Goal: Task Accomplishment & Management: Manage account settings

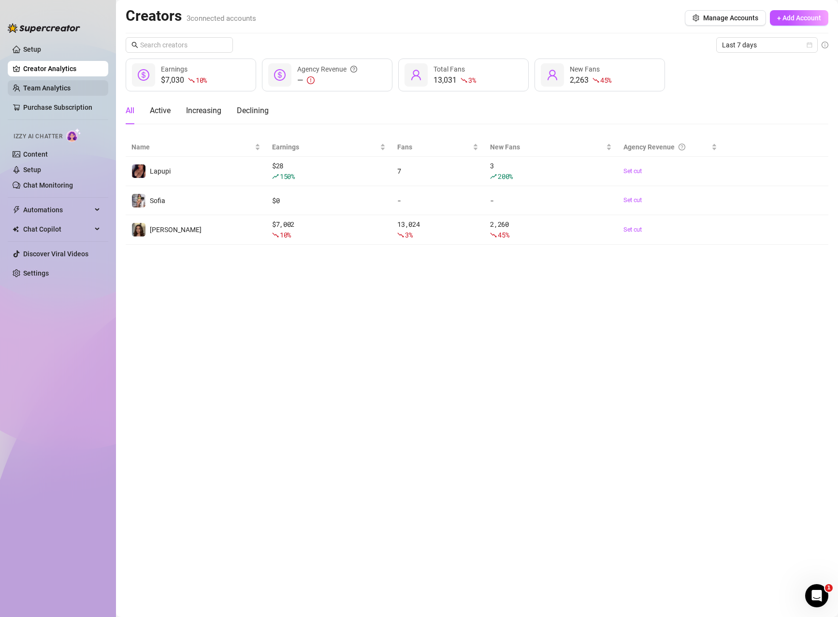
click at [63, 88] on link "Team Analytics" at bounding box center [46, 88] width 47 height 8
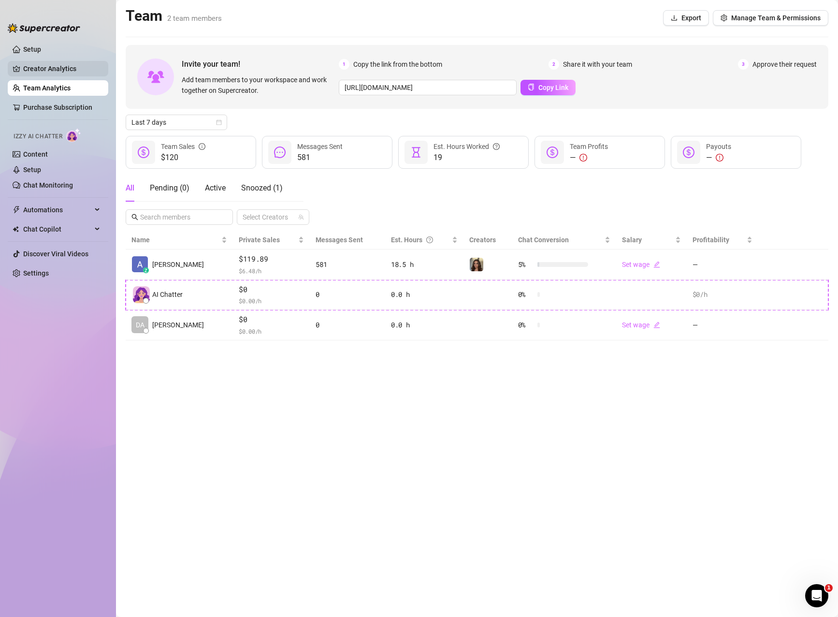
click at [69, 67] on link "Creator Analytics" at bounding box center [61, 68] width 77 height 15
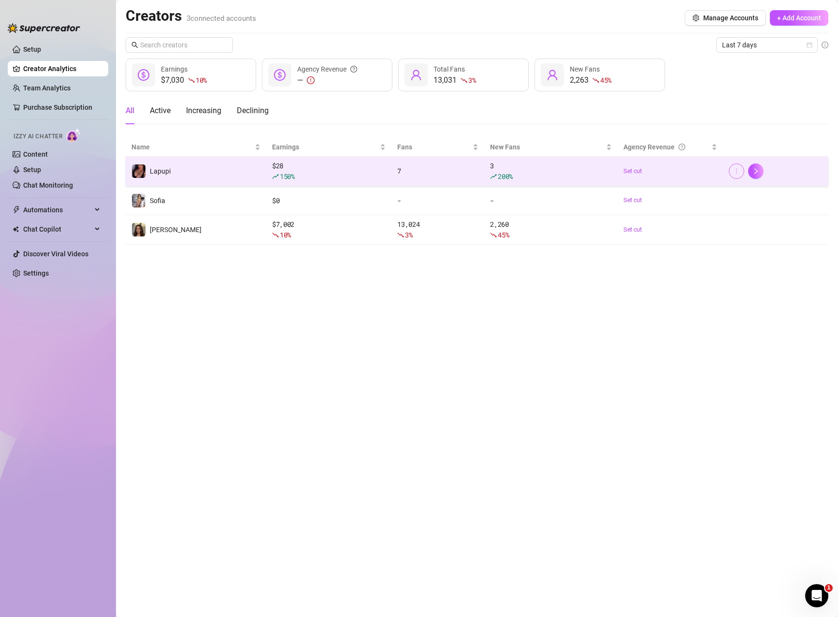
click at [741, 172] on button "button" at bounding box center [736, 170] width 15 height 15
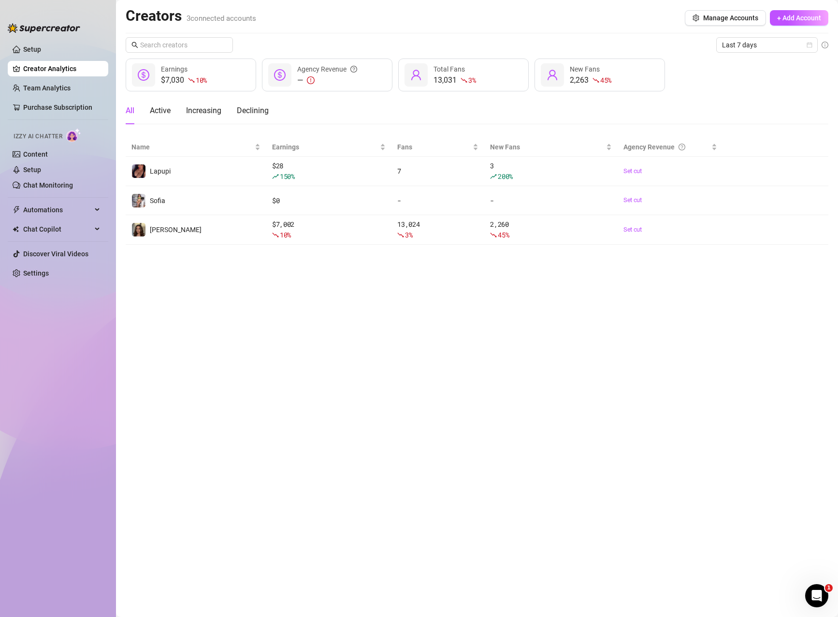
click at [706, 293] on main "Creators 3 connected accounts Manage Accounts + Add Account Last 7 days $7,030 …" at bounding box center [477, 308] width 722 height 617
click at [36, 89] on link "Team Analytics" at bounding box center [46, 88] width 47 height 8
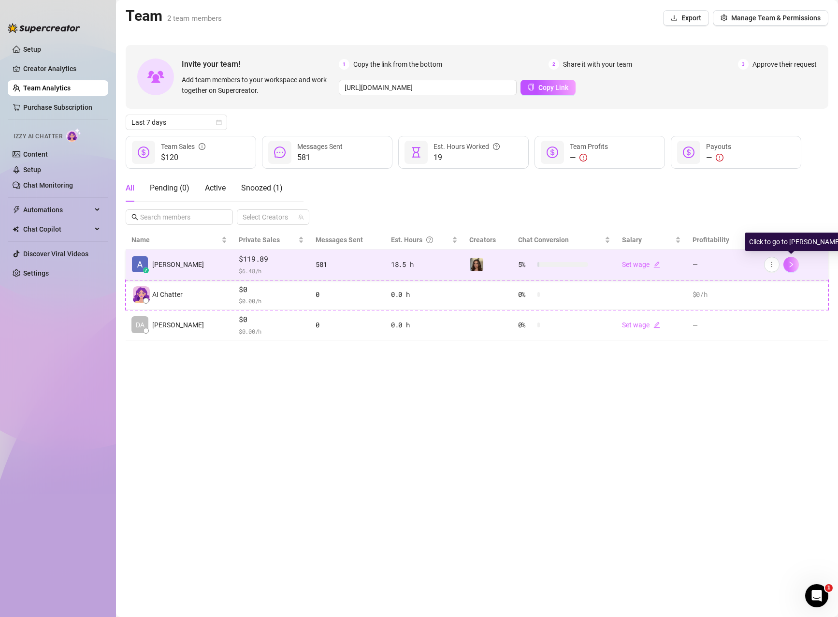
click at [797, 266] on button "button" at bounding box center [791, 264] width 15 height 15
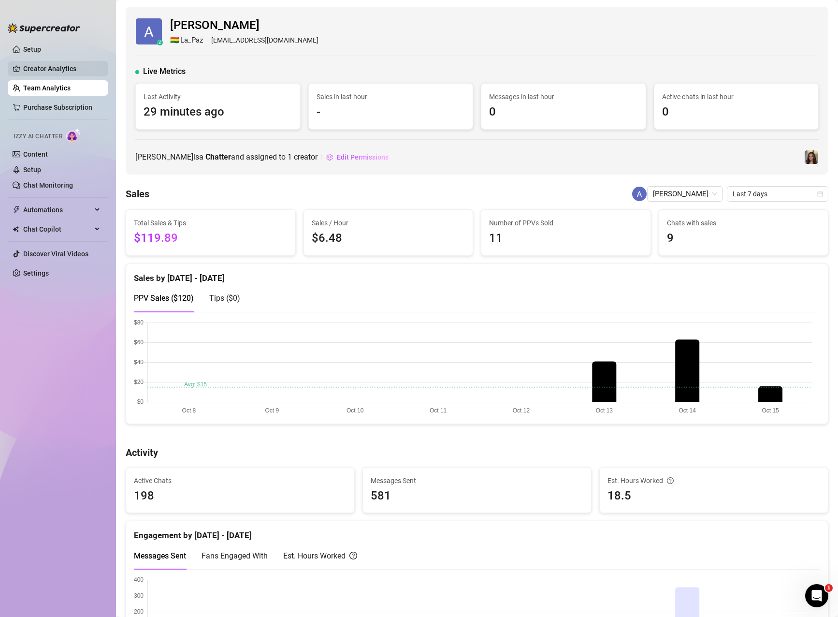
click at [40, 70] on link "Creator Analytics" at bounding box center [61, 68] width 77 height 15
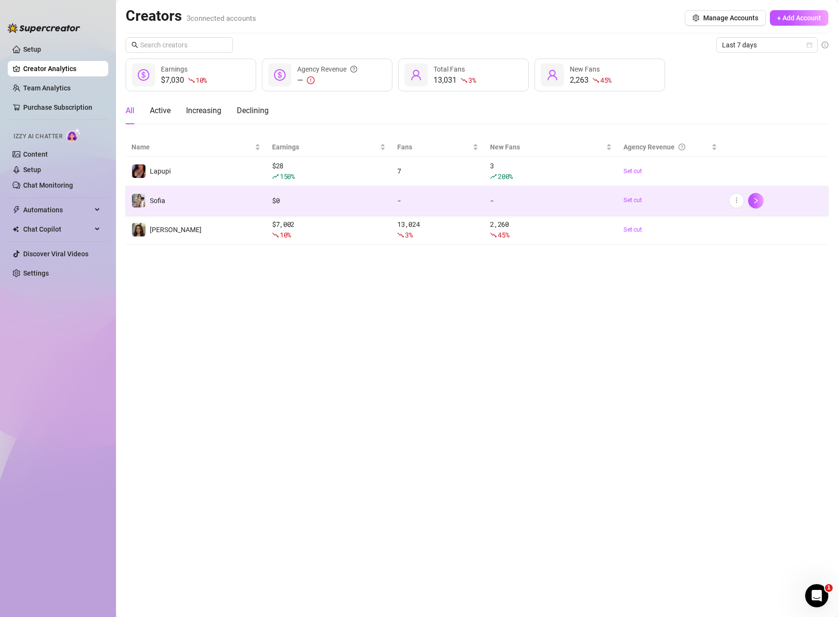
click at [284, 198] on div "$ 0" at bounding box center [329, 200] width 114 height 11
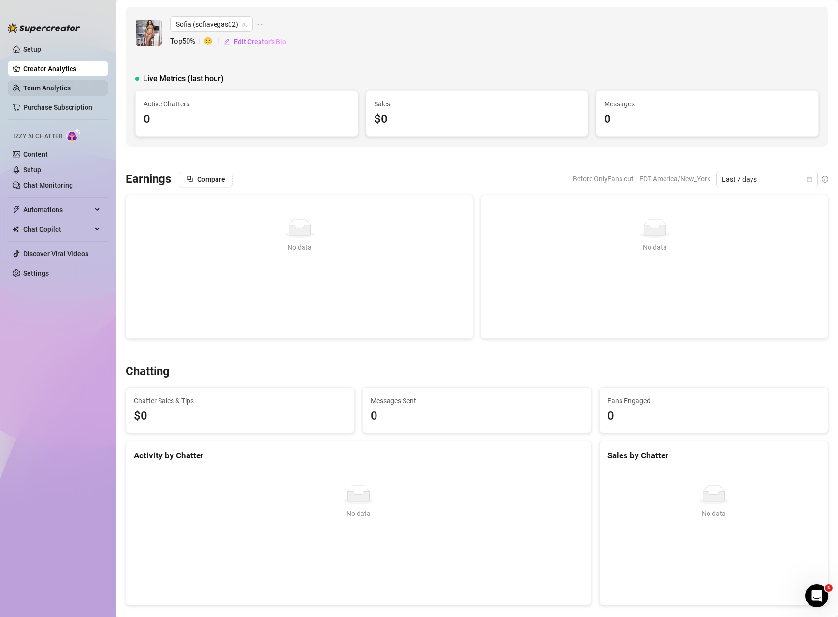
click at [45, 86] on link "Team Analytics" at bounding box center [46, 88] width 47 height 8
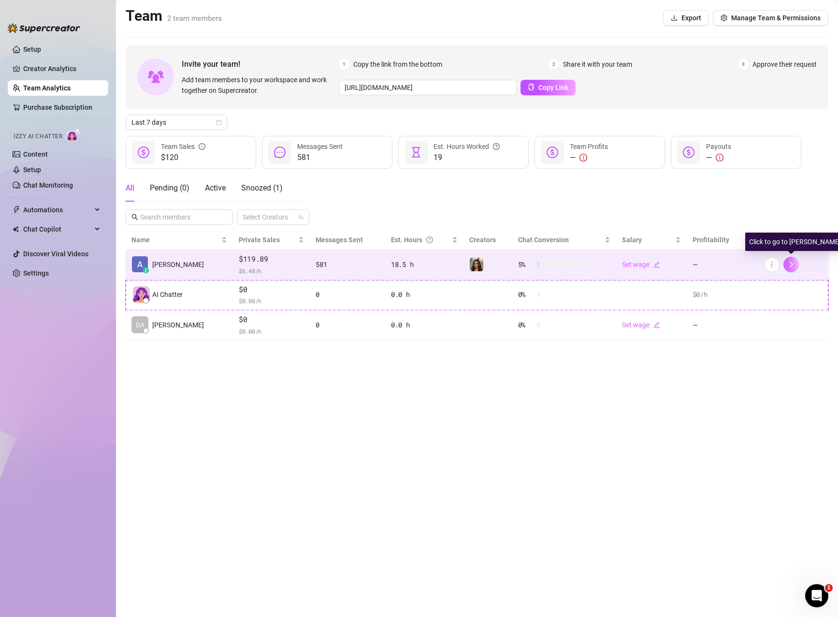
click at [795, 267] on button "button" at bounding box center [791, 264] width 15 height 15
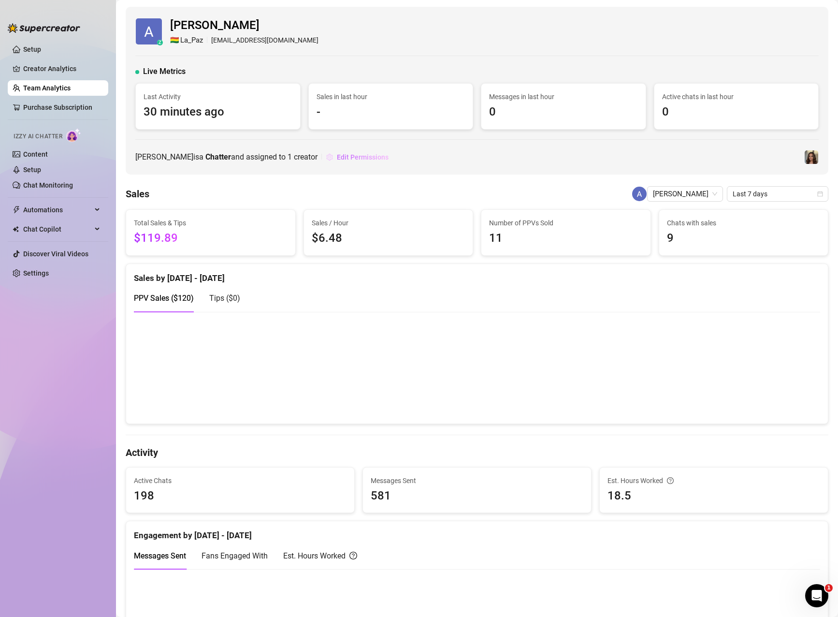
click at [360, 155] on span "Edit Permissions" at bounding box center [363, 157] width 52 height 8
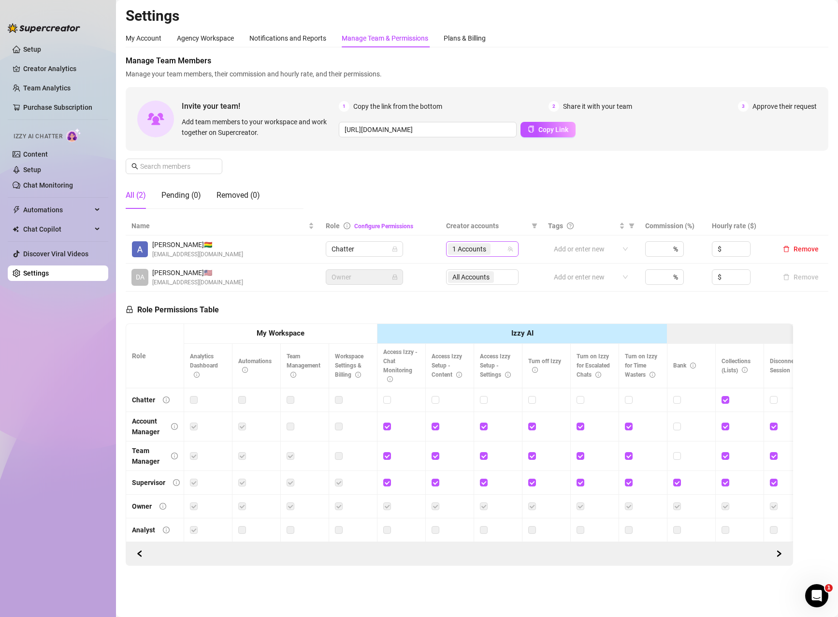
click at [480, 249] on span "1 Accounts" at bounding box center [470, 249] width 34 height 11
click at [467, 295] on span "Select tree node" at bounding box center [467, 297] width 8 height 8
click at [465, 282] on span "Select tree node" at bounding box center [467, 283] width 8 height 8
checkbox input "true"
click at [489, 195] on div "Manage Team Members Manage your team members, their commission and hourly rate,…" at bounding box center [477, 135] width 703 height 161
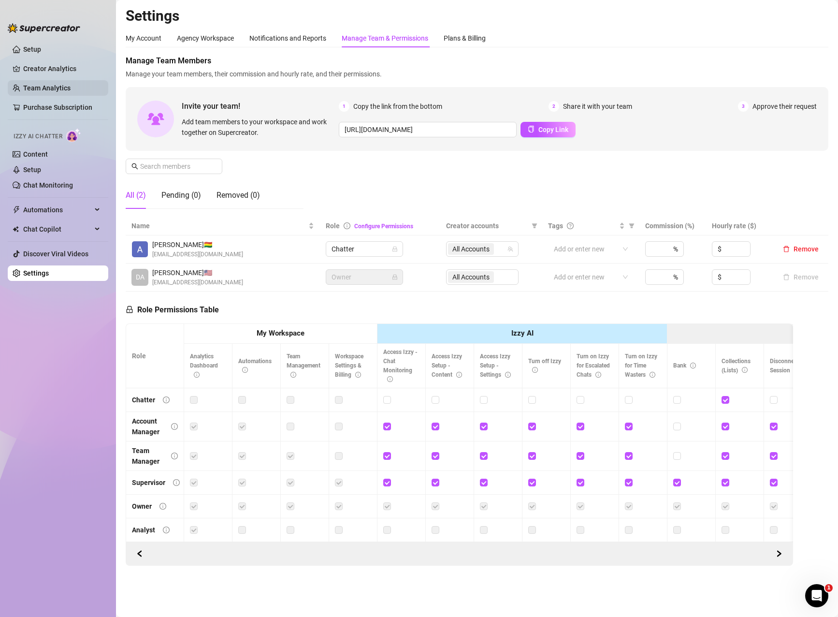
click at [44, 86] on link "Team Analytics" at bounding box center [46, 88] width 47 height 8
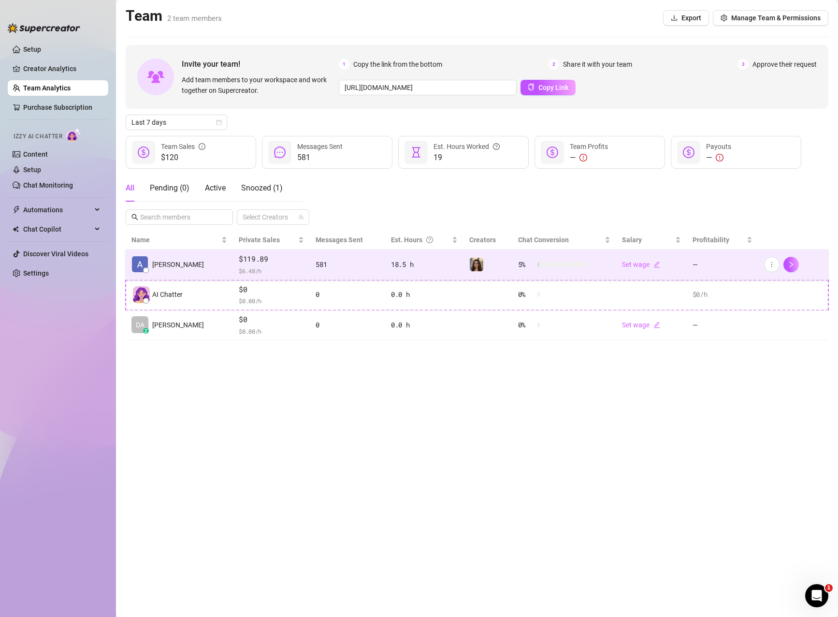
click at [246, 266] on span "$ 6.48 /h" at bounding box center [271, 271] width 65 height 10
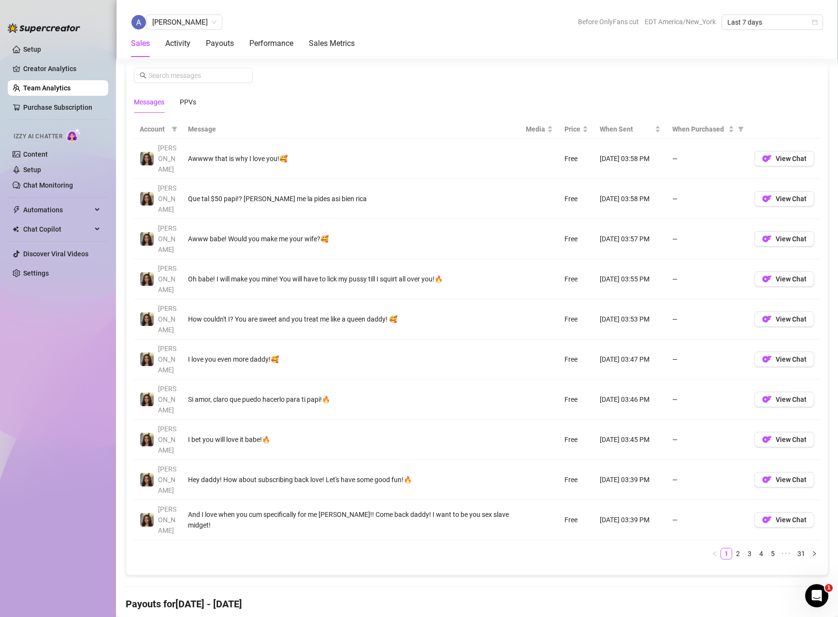
scroll to position [774, 0]
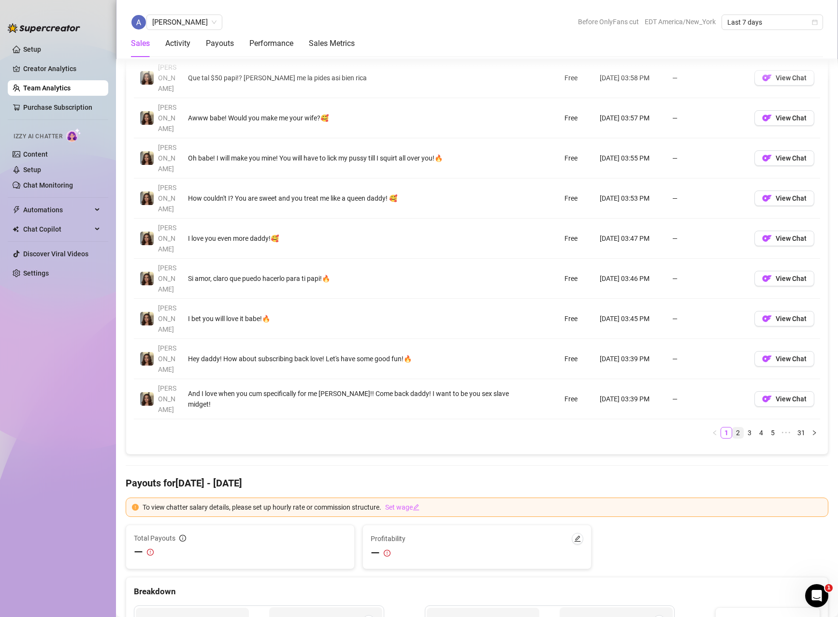
click at [733, 427] on link "2" at bounding box center [738, 432] width 11 height 11
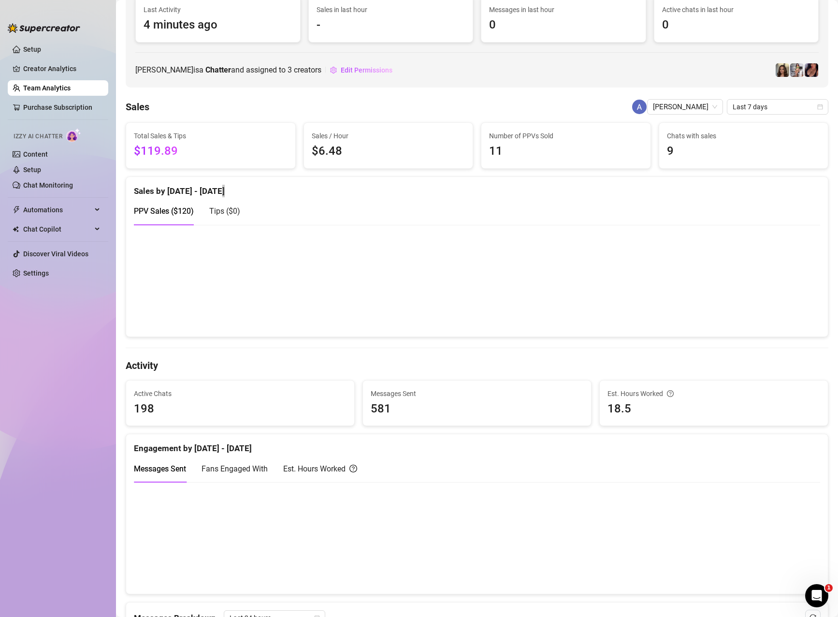
scroll to position [0, 0]
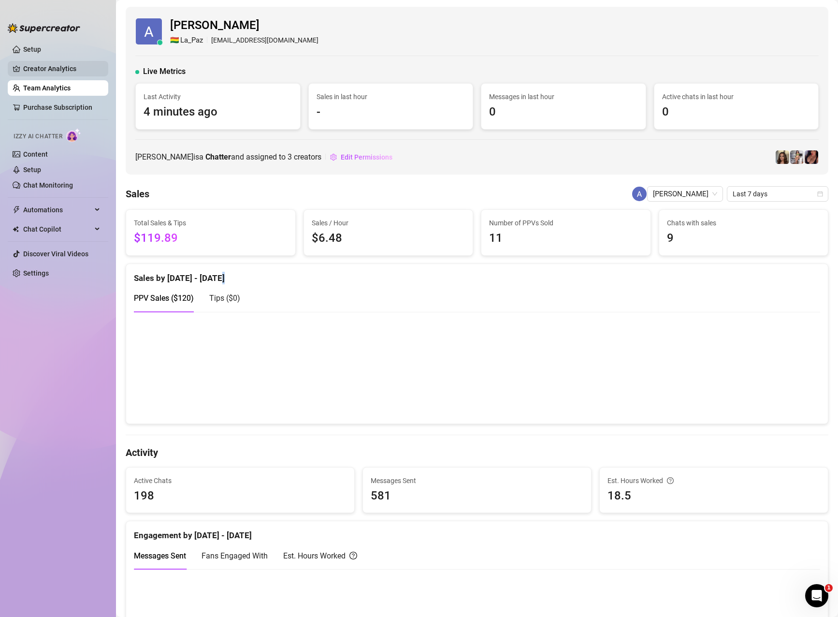
click at [55, 74] on link "Creator Analytics" at bounding box center [61, 68] width 77 height 15
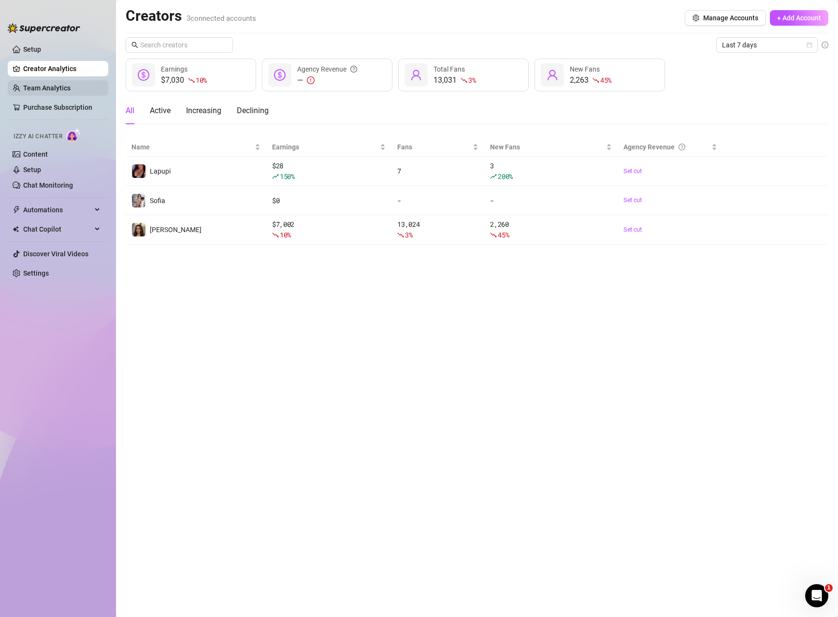
click at [55, 84] on link "Team Analytics" at bounding box center [46, 88] width 47 height 8
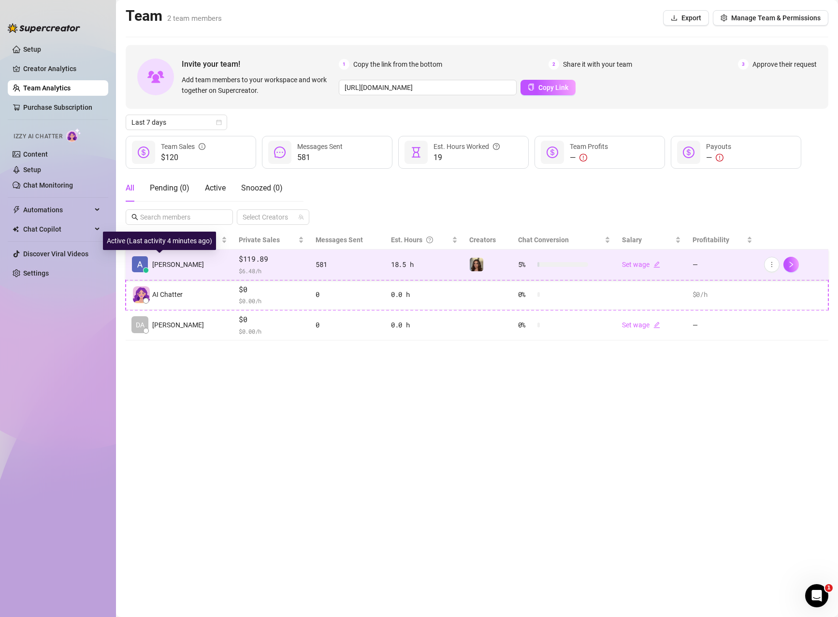
click at [168, 269] on span "[PERSON_NAME]" at bounding box center [178, 264] width 52 height 11
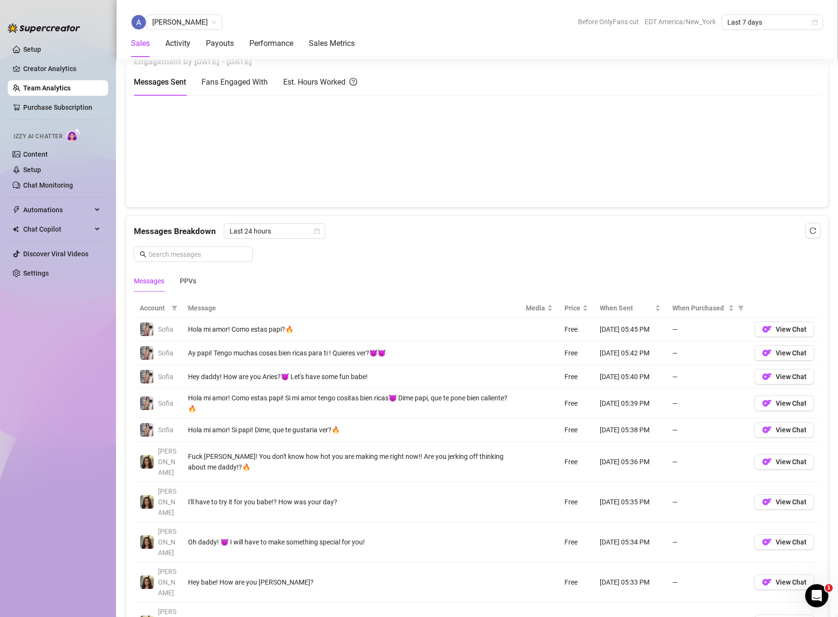
scroll to position [242, 0]
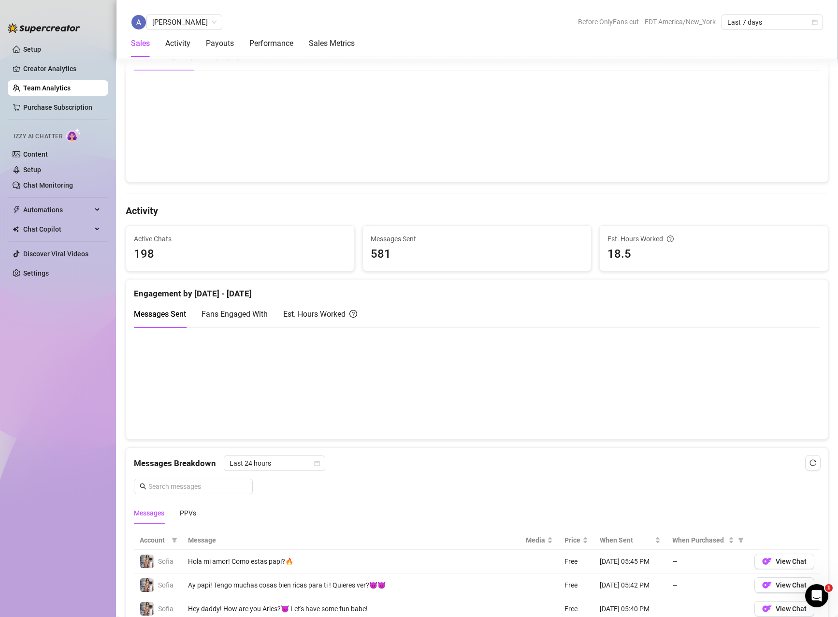
click at [51, 88] on link "Team Analytics" at bounding box center [46, 88] width 47 height 8
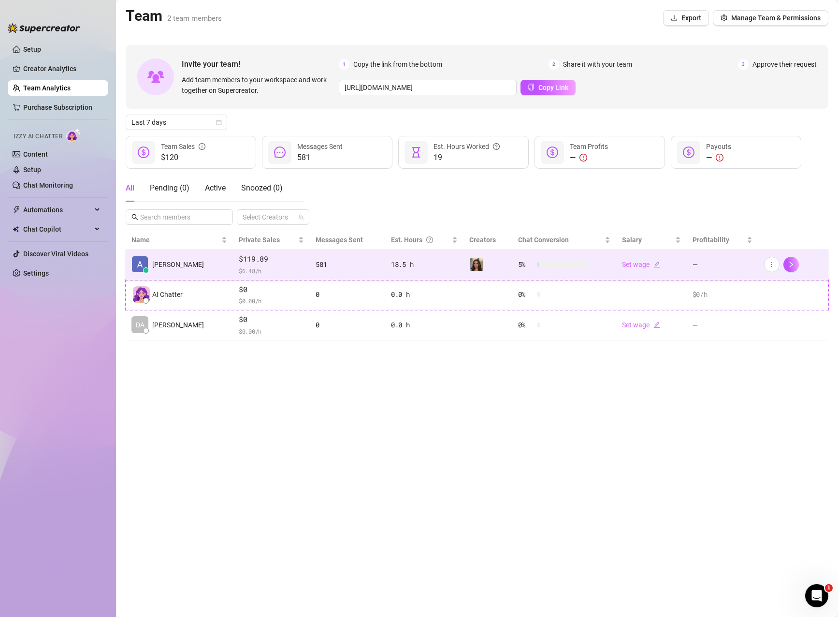
click at [205, 268] on td "[PERSON_NAME]" at bounding box center [179, 264] width 107 height 30
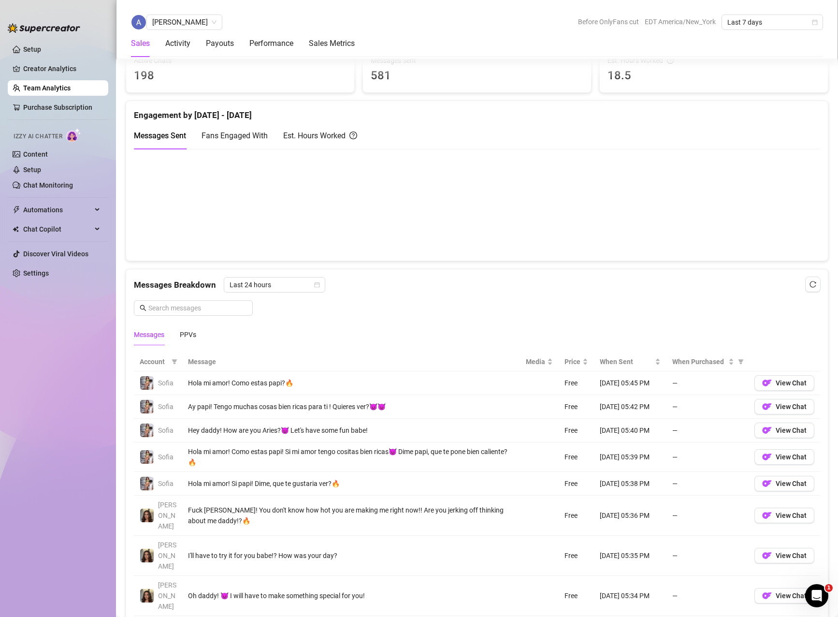
scroll to position [387, 0]
